Goal: Transaction & Acquisition: Obtain resource

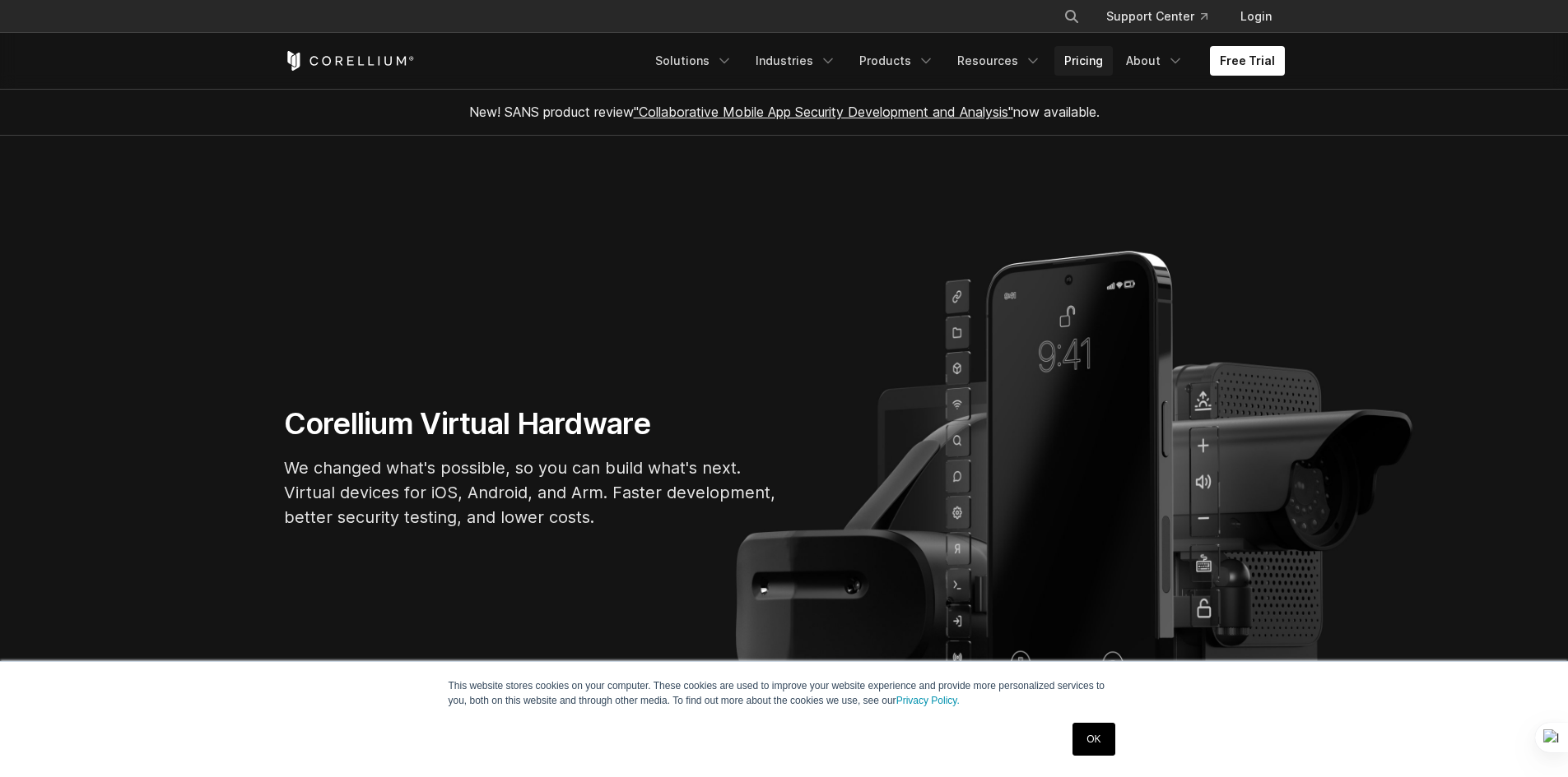
click at [1092, 62] on link "Pricing" at bounding box center [1083, 61] width 59 height 30
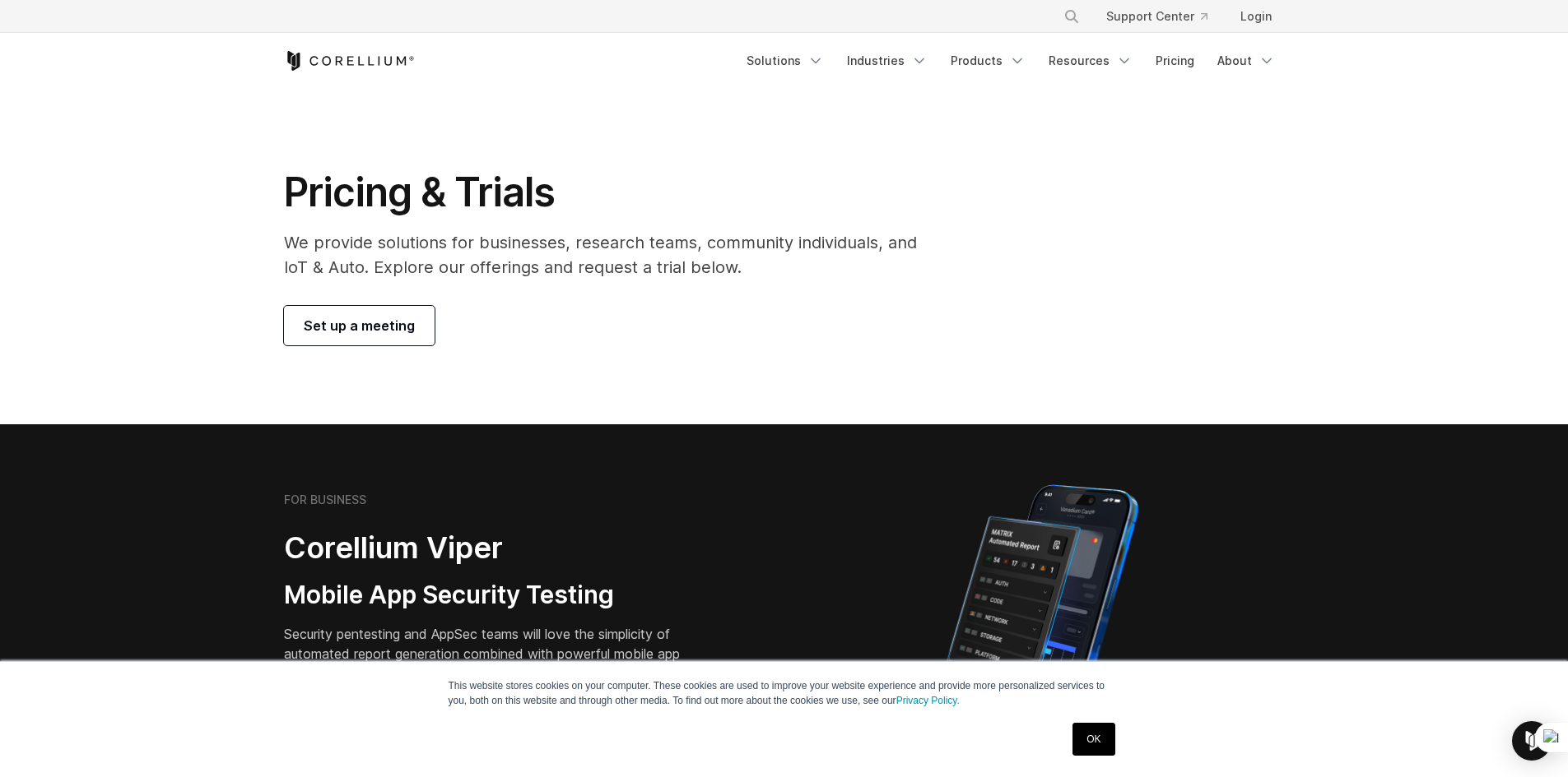
click at [424, 215] on h1 "Pricing & Trials" at bounding box center [612, 192] width 655 height 49
click at [784, 58] on link "Solutions" at bounding box center [784, 61] width 97 height 30
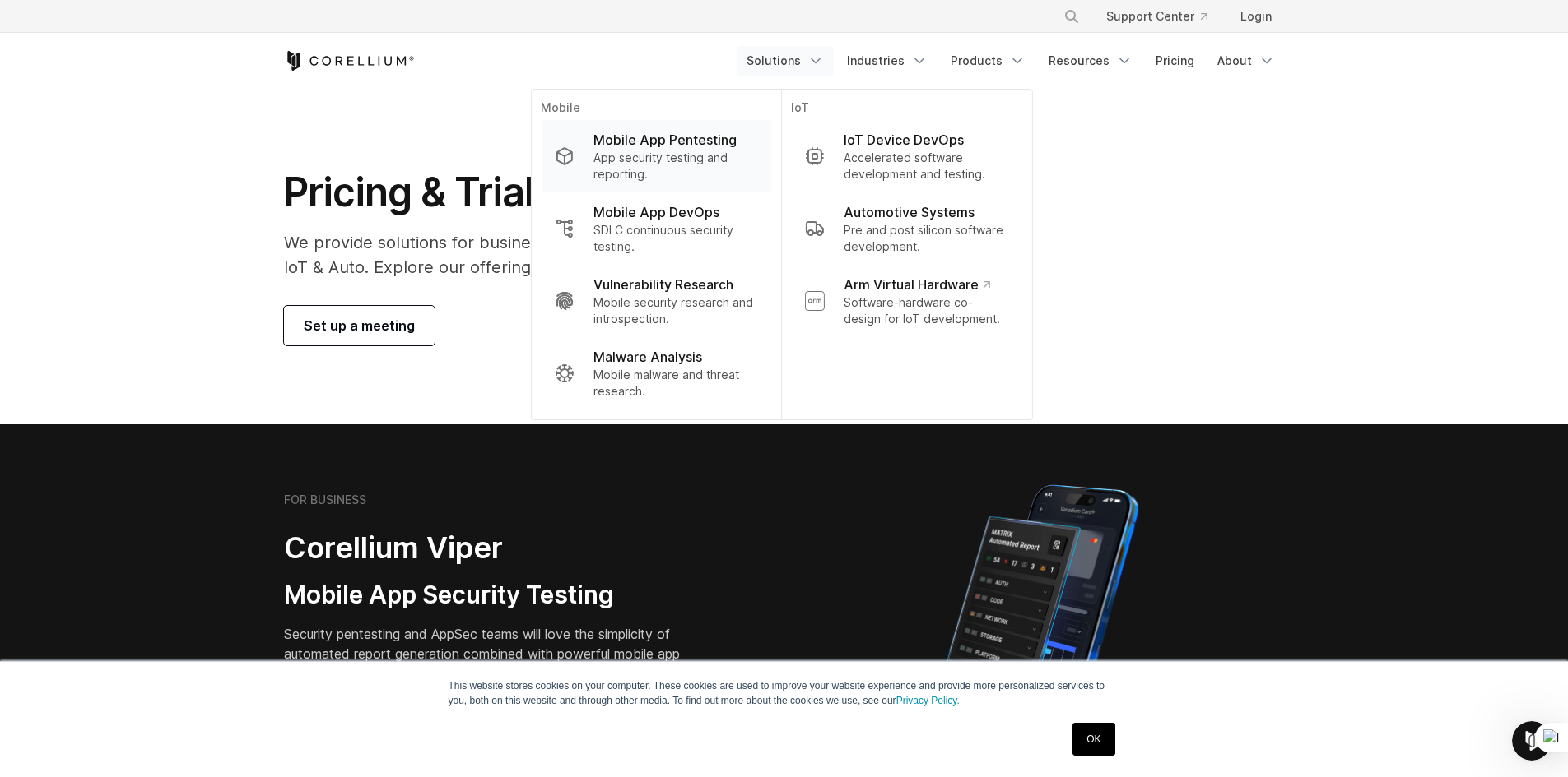
click at [687, 145] on p "Mobile App Pentesting" at bounding box center [664, 139] width 143 height 20
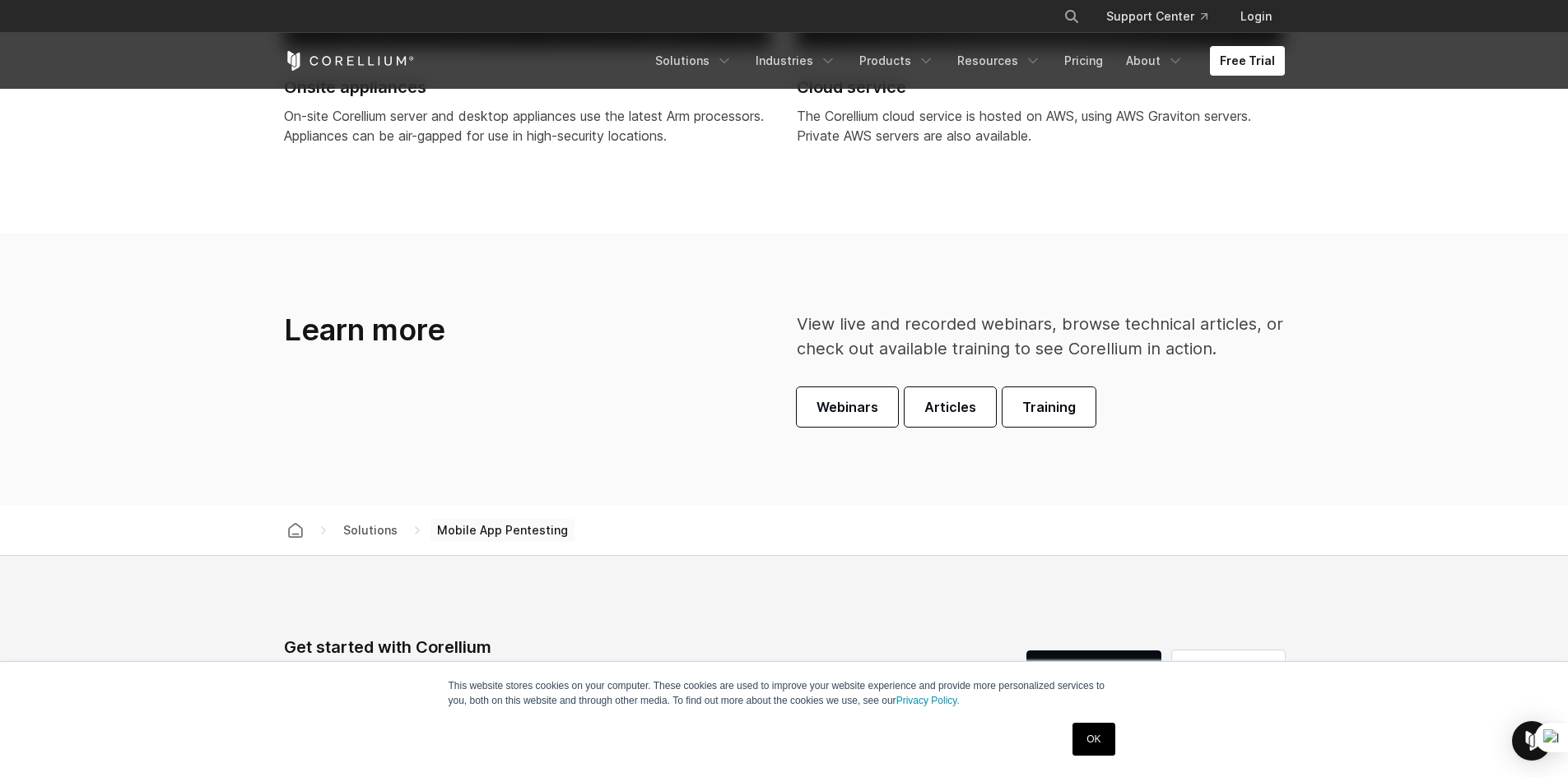
scroll to position [4688, 0]
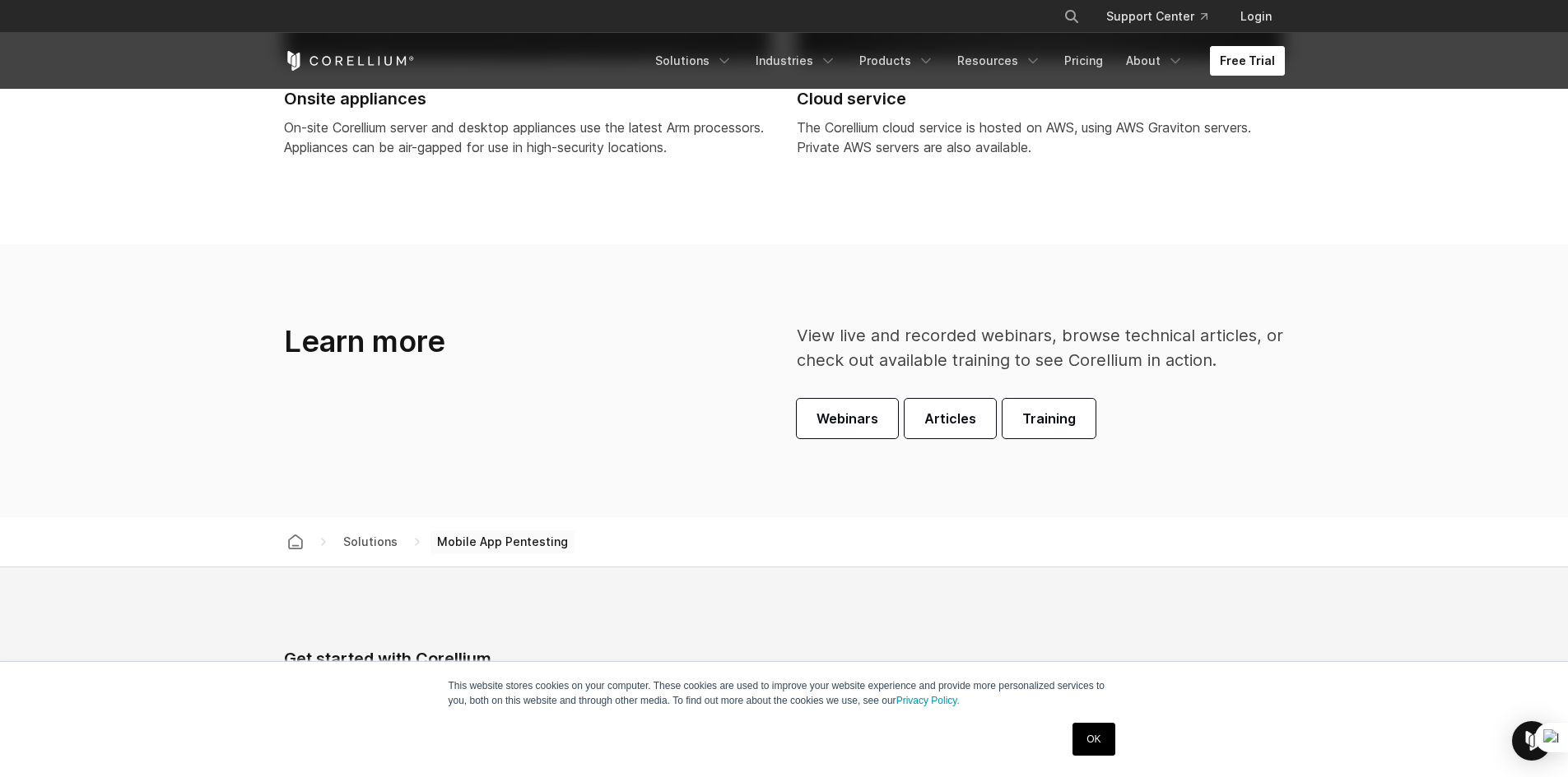
click at [1227, 61] on link "Free Trial" at bounding box center [1247, 61] width 75 height 30
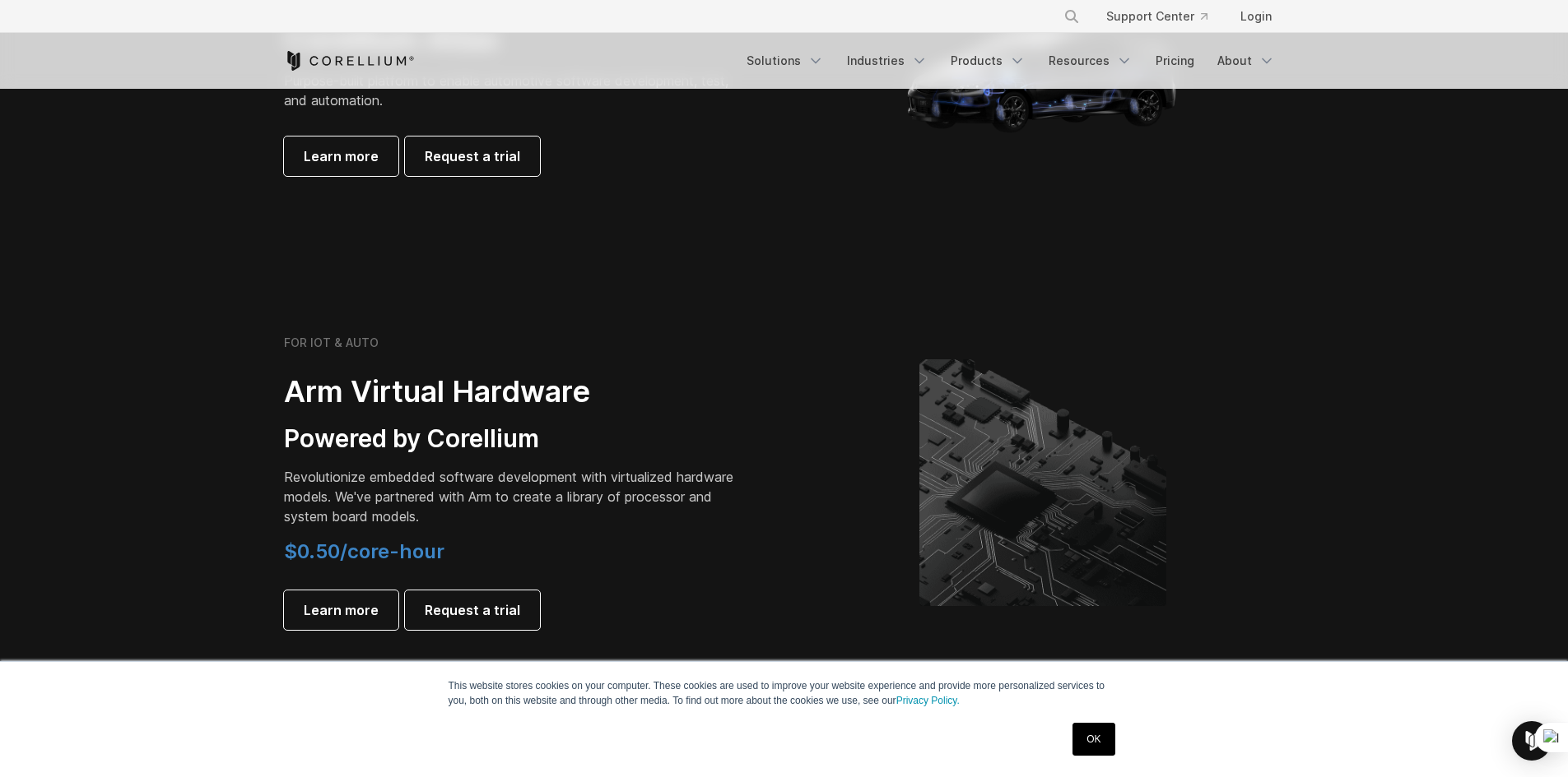
scroll to position [1563, 0]
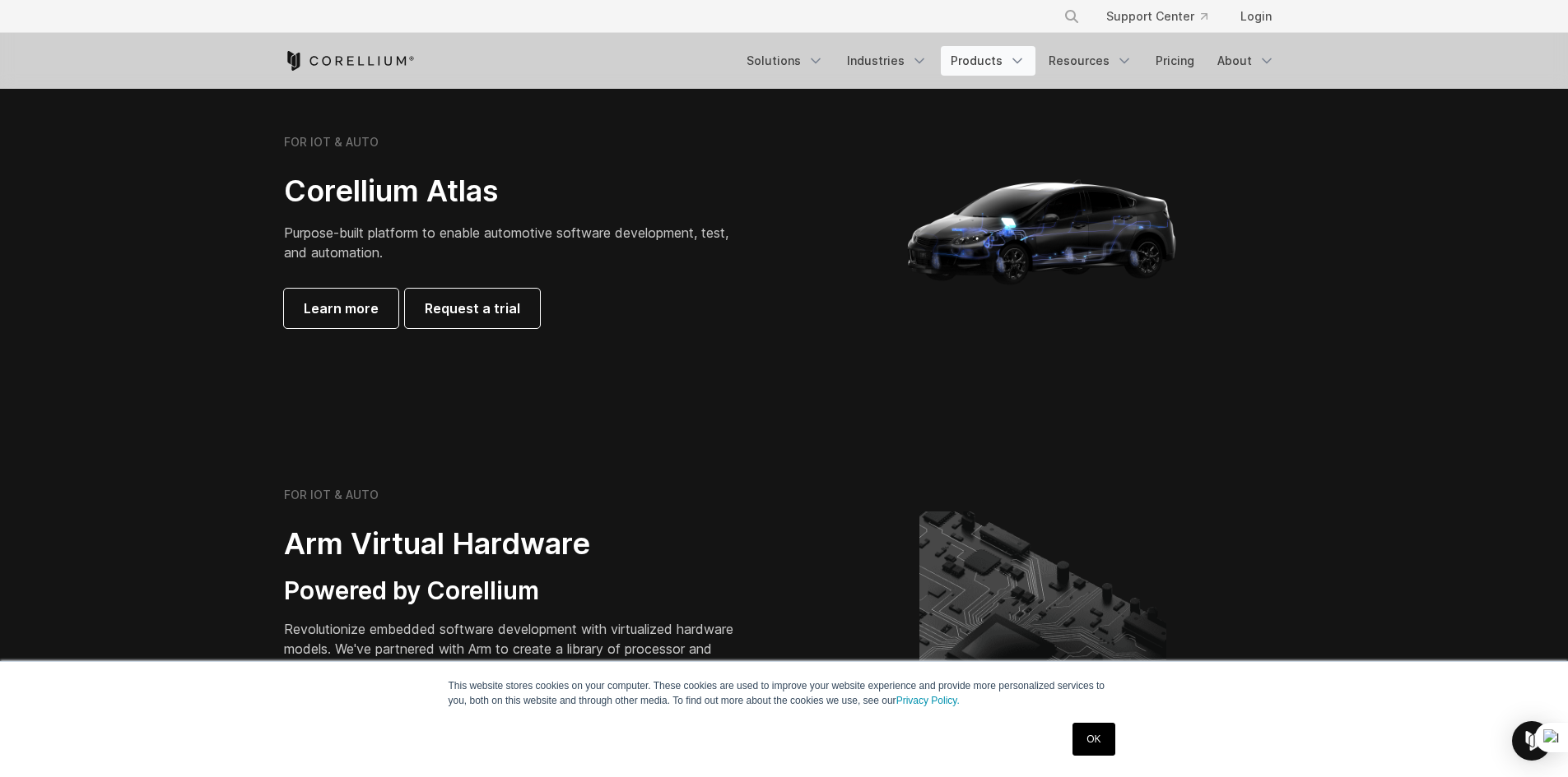
click at [995, 61] on link "Products" at bounding box center [988, 61] width 95 height 30
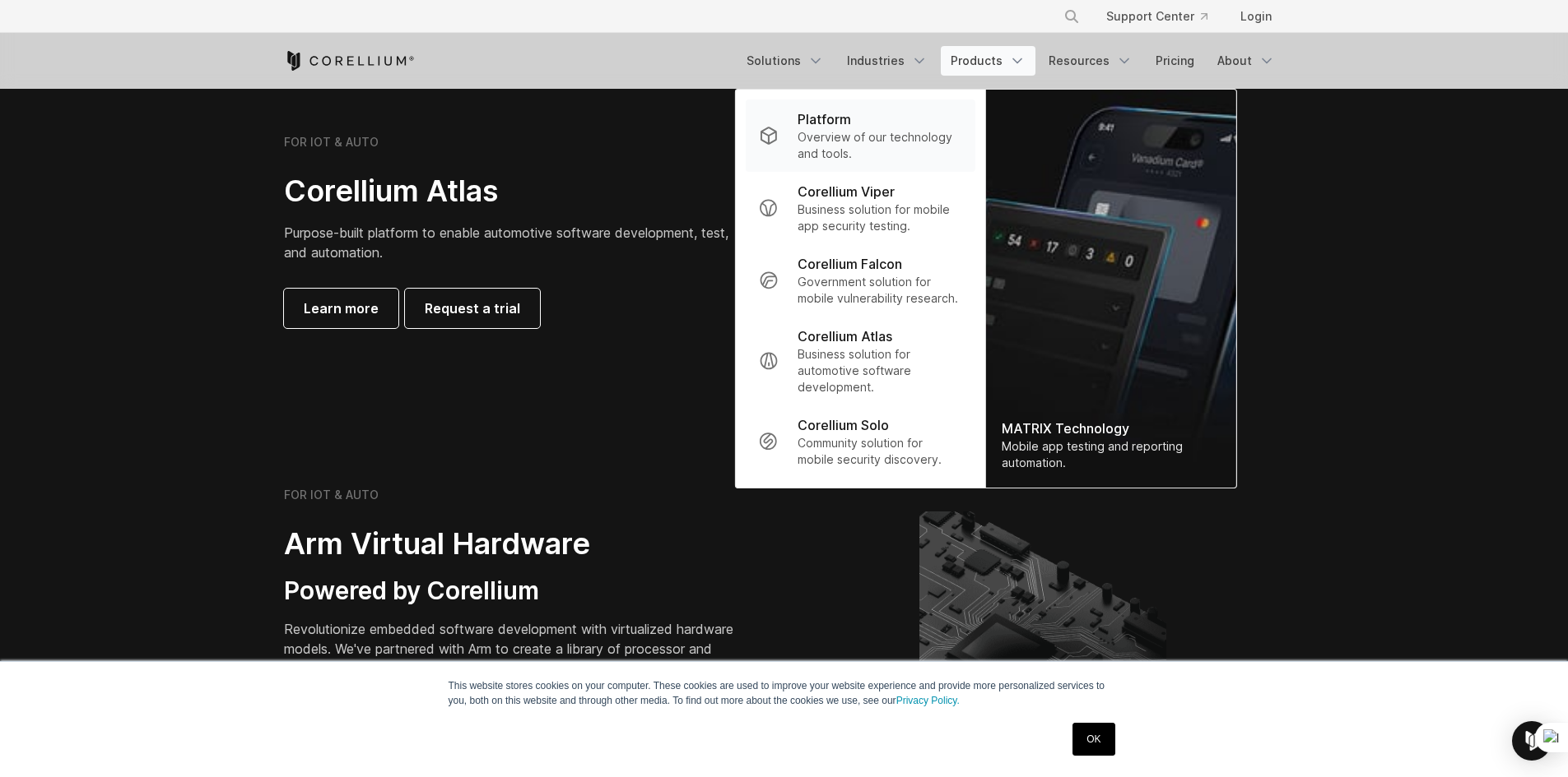
click at [864, 128] on div "Platform" at bounding box center [879, 119] width 164 height 20
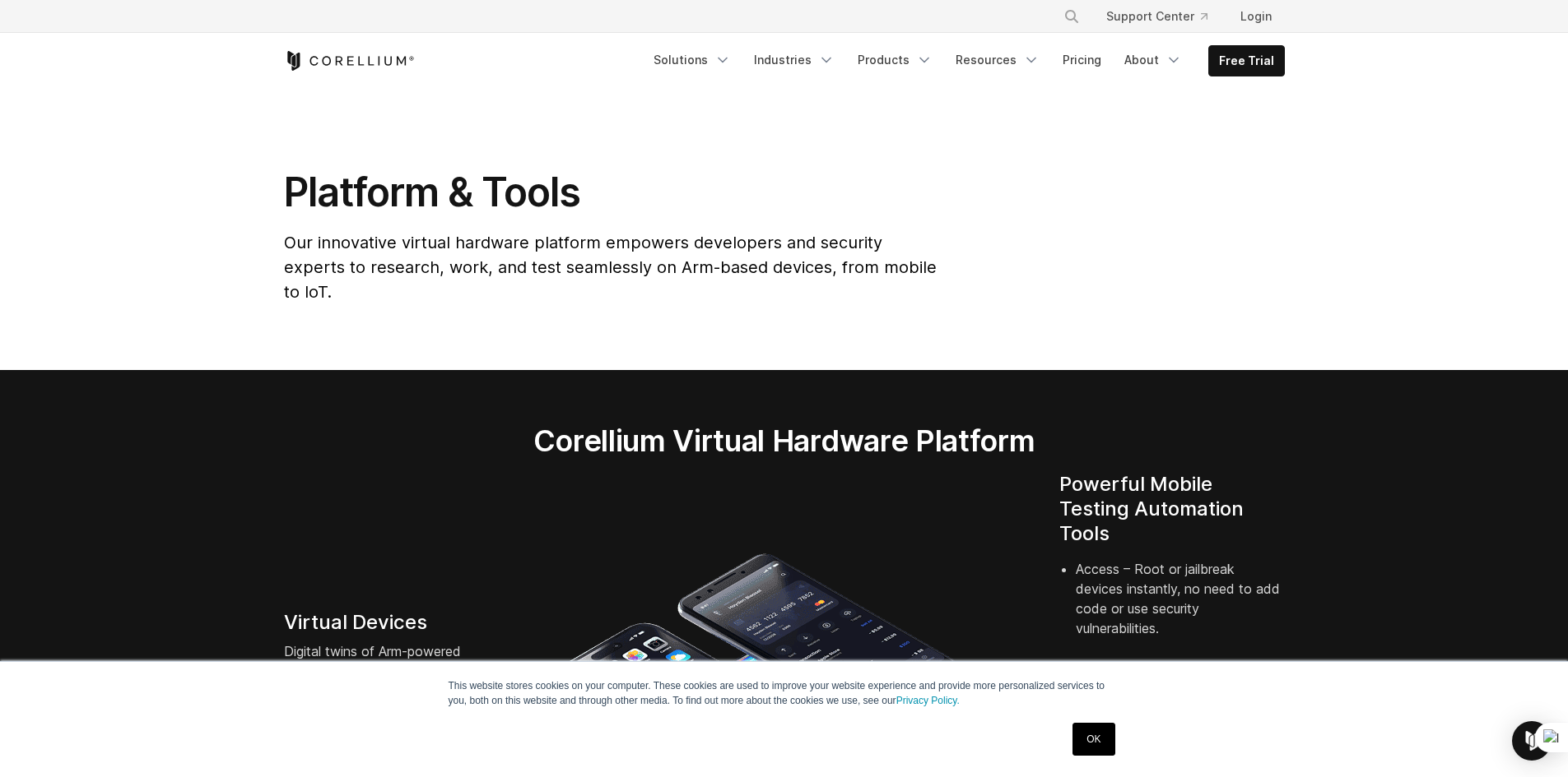
scroll to position [1069, 0]
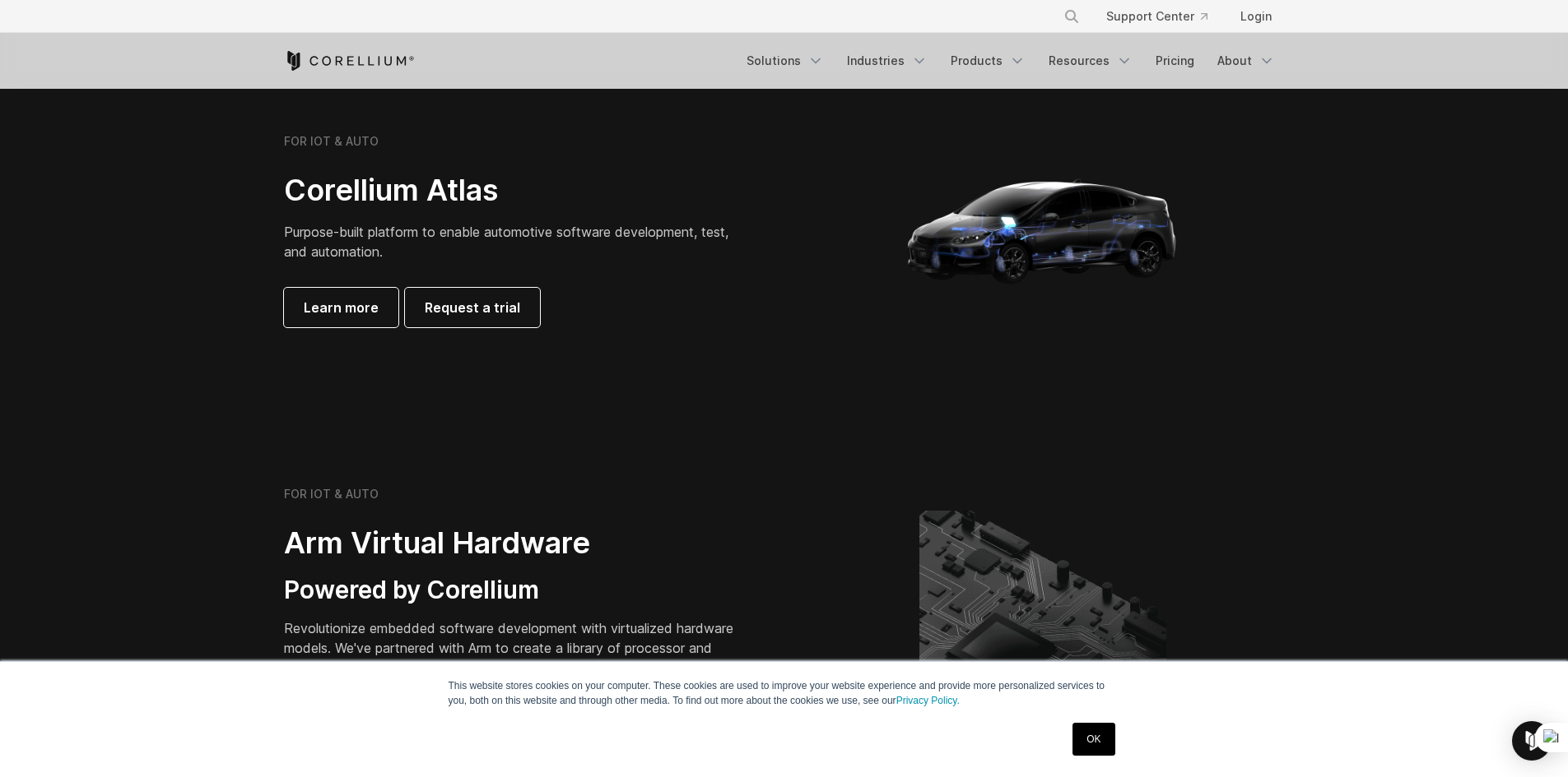
scroll to position [1316, 0]
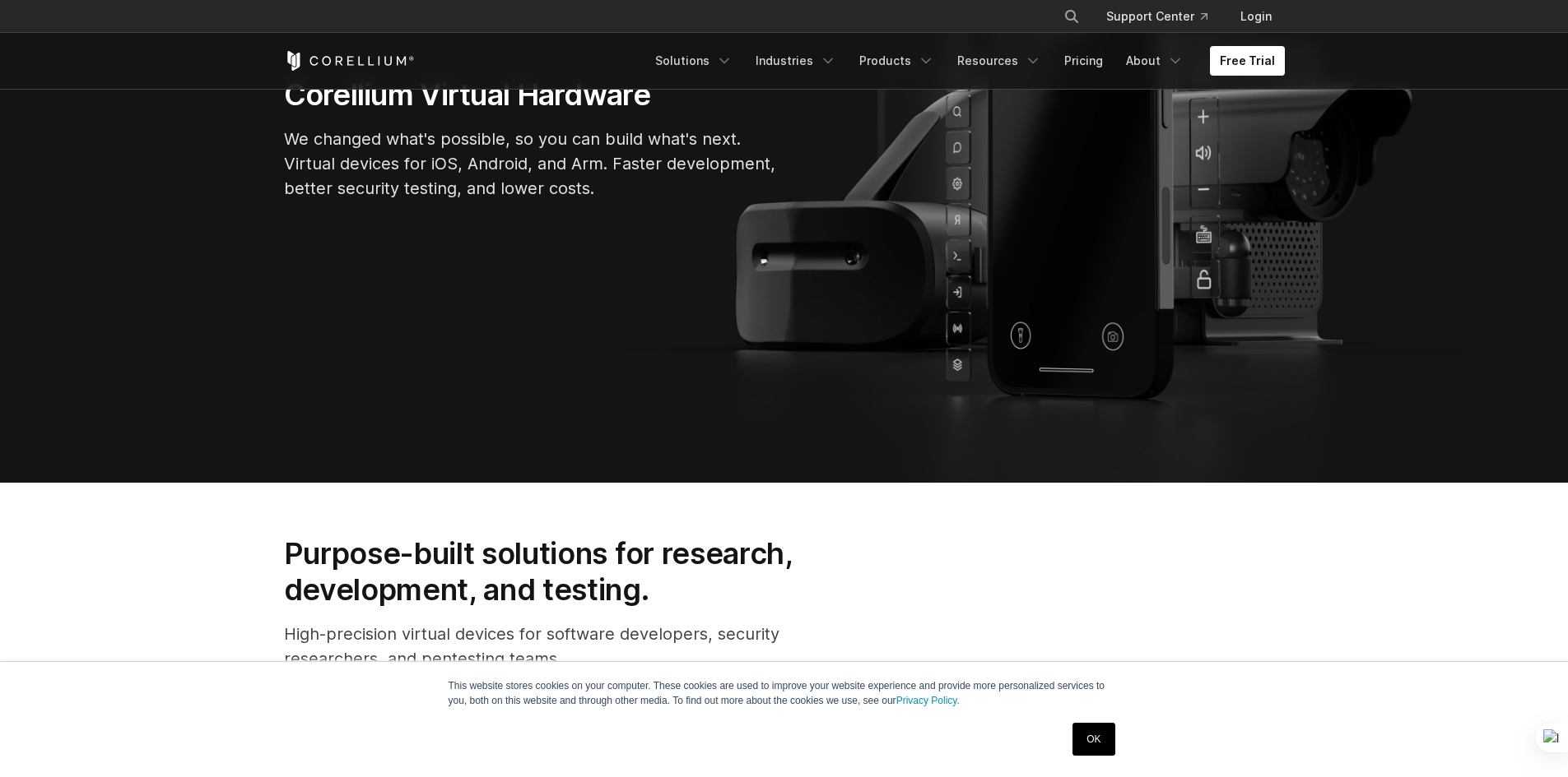
scroll to position [329, 0]
click at [1086, 65] on link "Pricing" at bounding box center [1083, 61] width 59 height 30
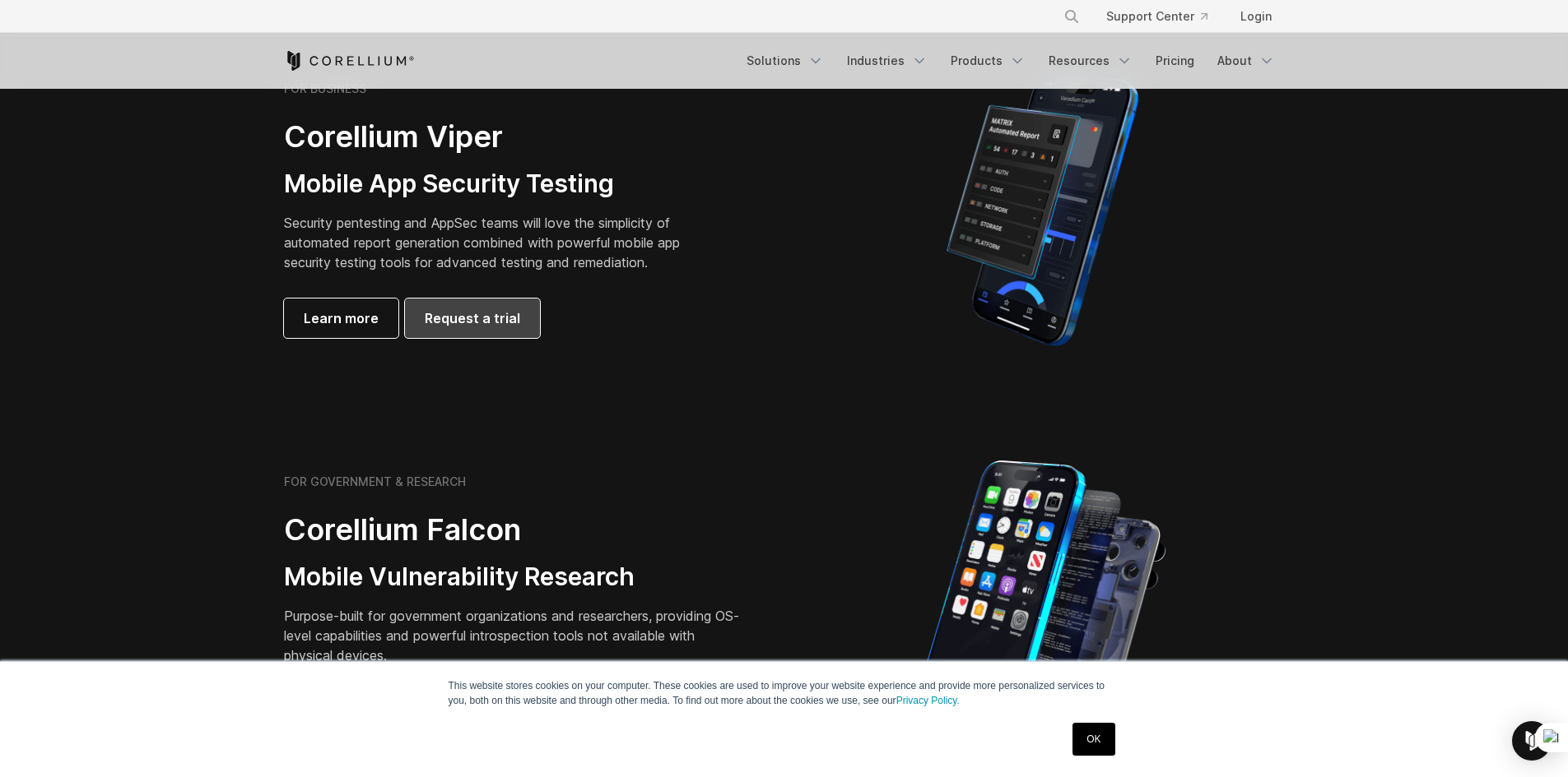
click at [492, 311] on span "Request a trial" at bounding box center [472, 318] width 96 height 20
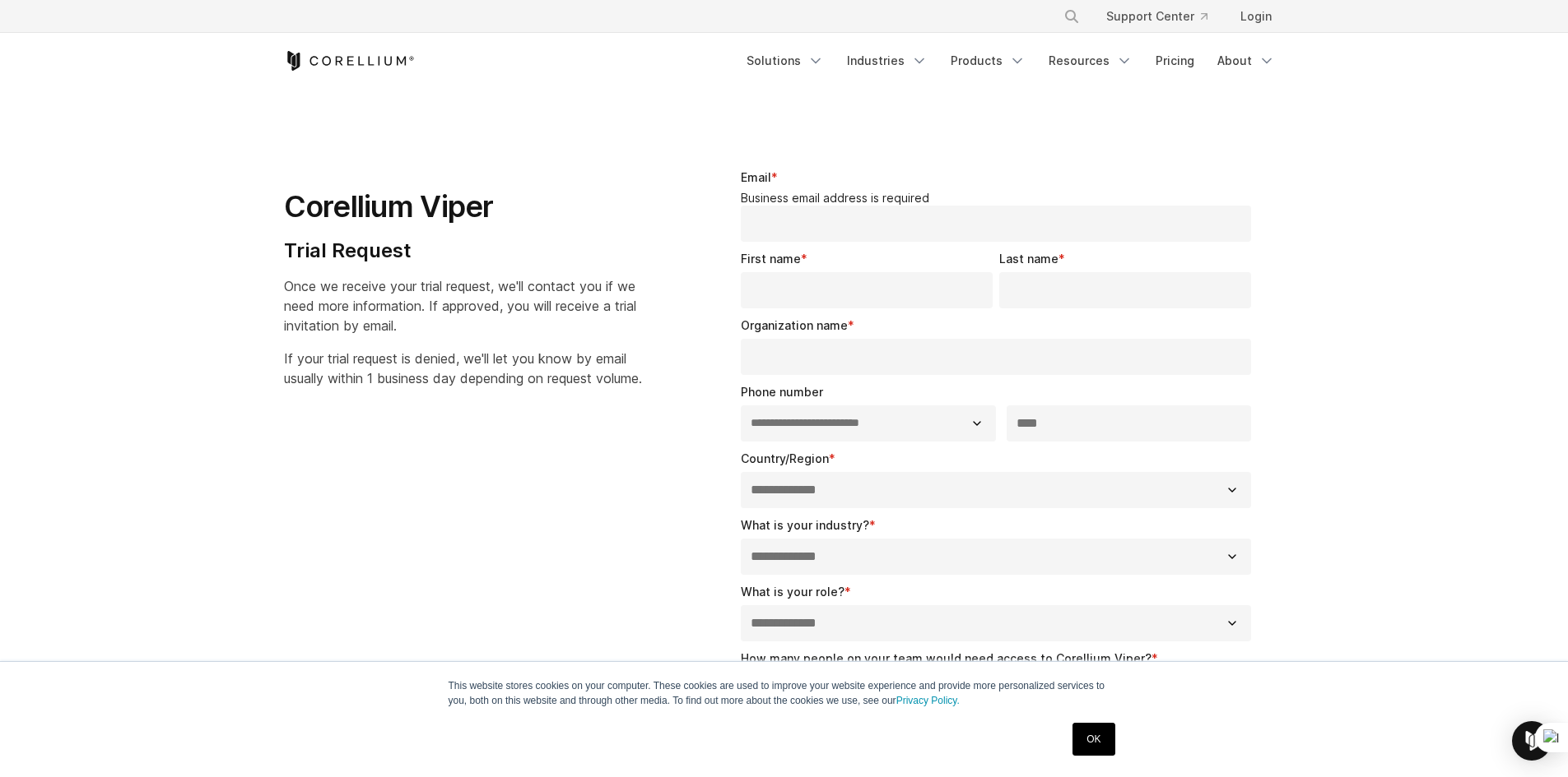
select select "**"
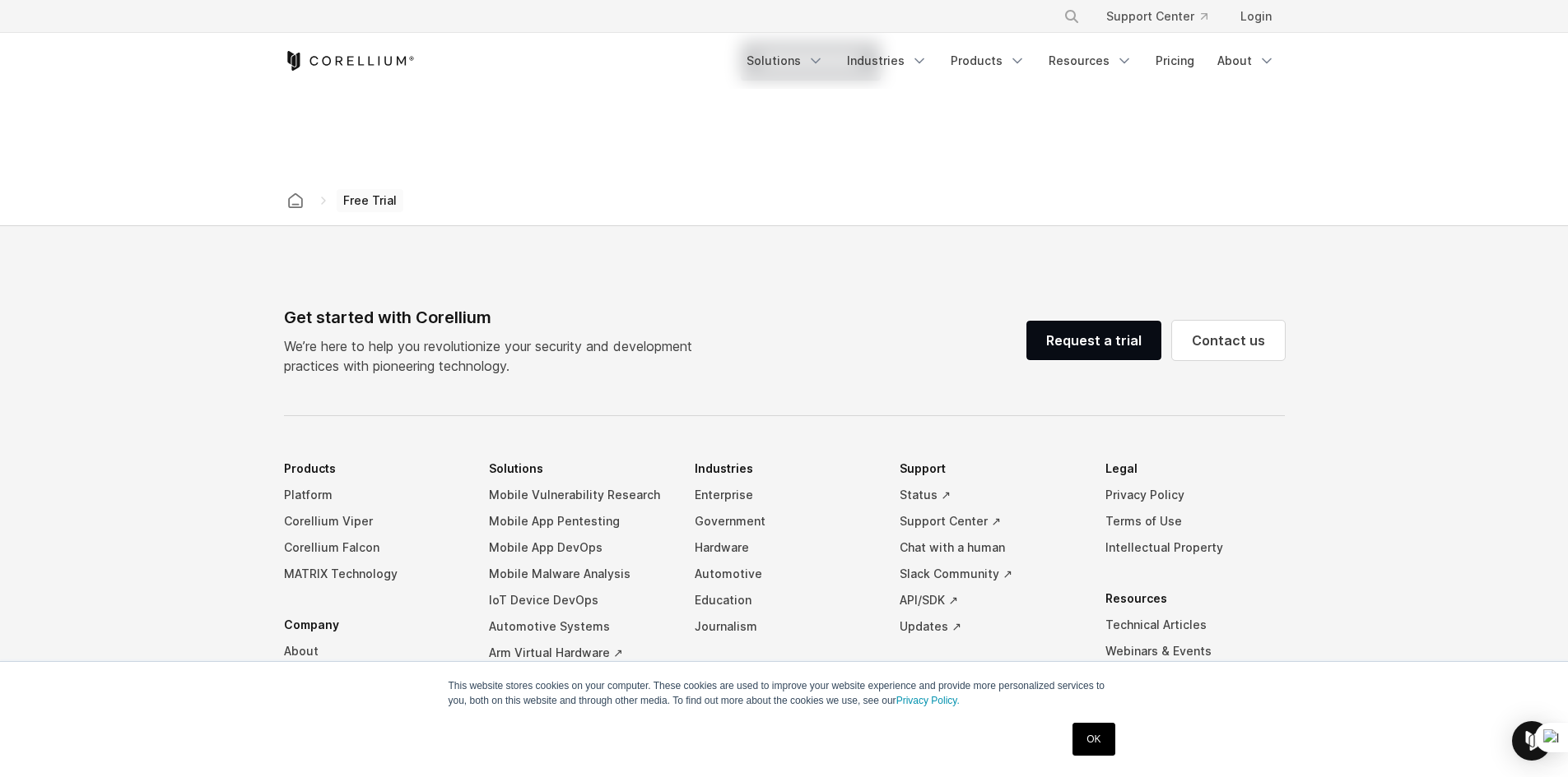
scroll to position [987, 0]
